Goal: Navigation & Orientation: Find specific page/section

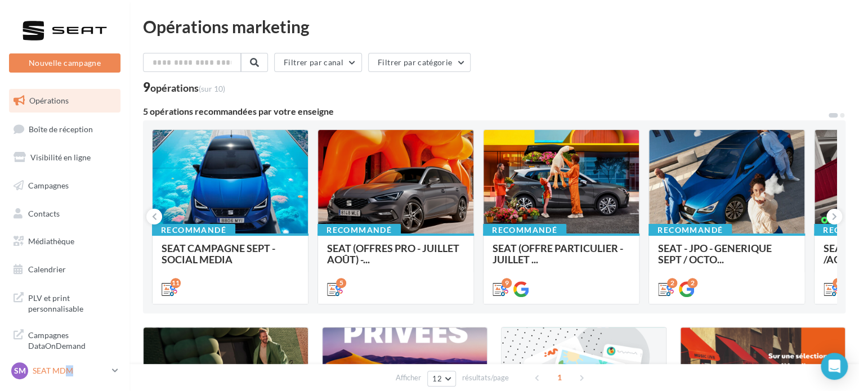
click at [69, 371] on p "SEAT MDM" at bounding box center [70, 371] width 75 height 11
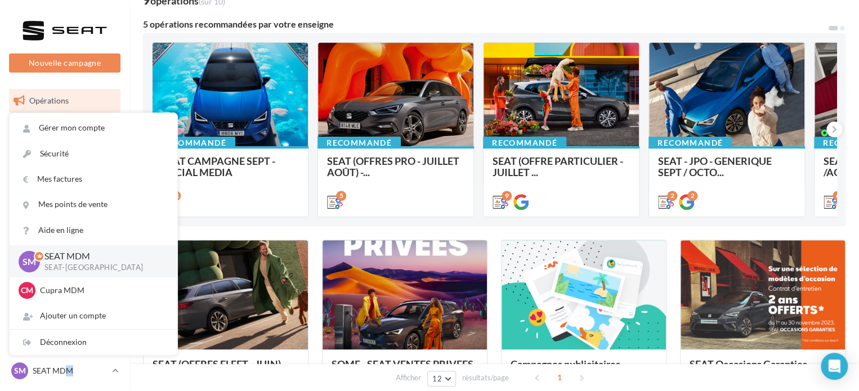
scroll to position [113, 0]
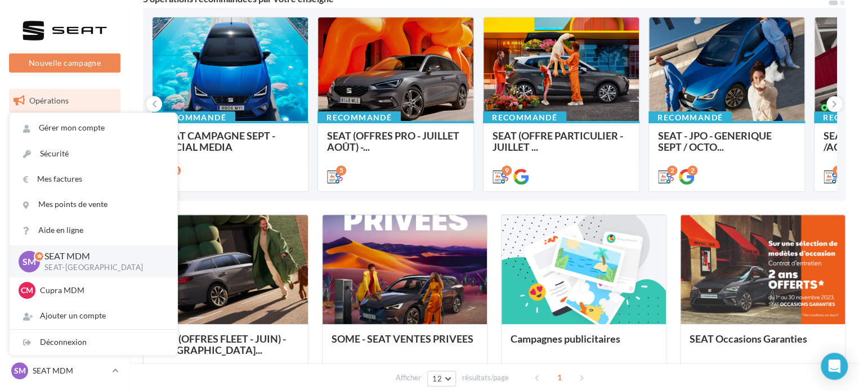
click at [113, 84] on ul "Opérations Boîte de réception Visibilité en ligne Campagnes Contacts Mes cibles…" at bounding box center [65, 185] width 121 height 202
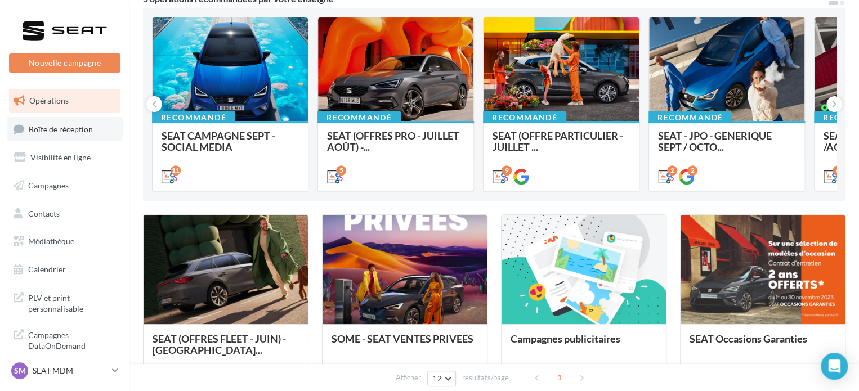
click at [68, 128] on span "Boîte de réception" at bounding box center [61, 129] width 64 height 10
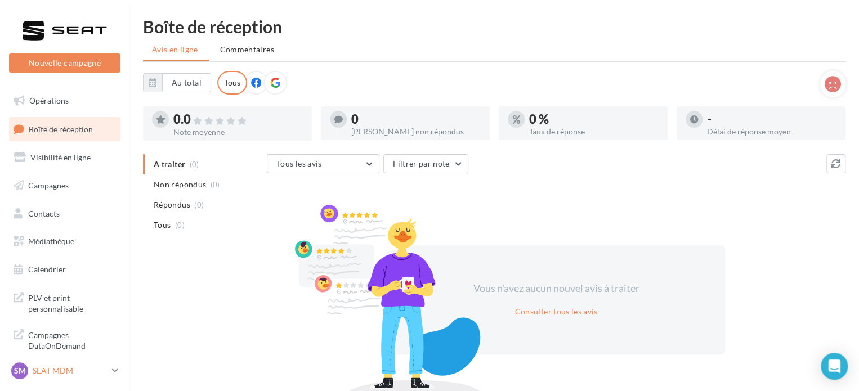
click at [77, 371] on p "SEAT MDM" at bounding box center [70, 371] width 75 height 11
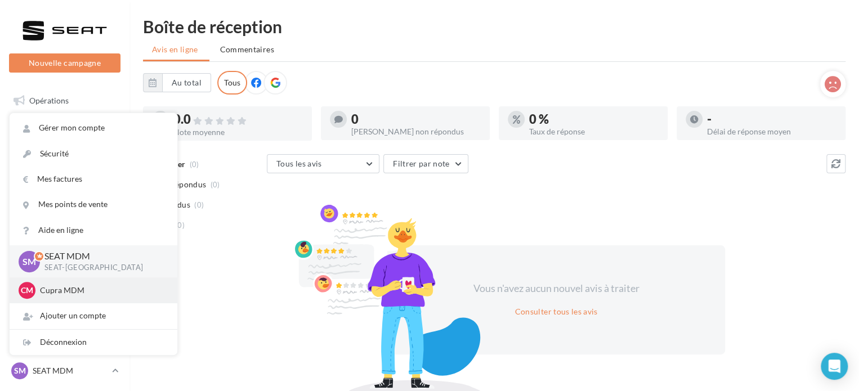
click at [74, 292] on p "Cupra MDM" at bounding box center [102, 290] width 124 height 11
